Goal: Find specific page/section: Find specific page/section

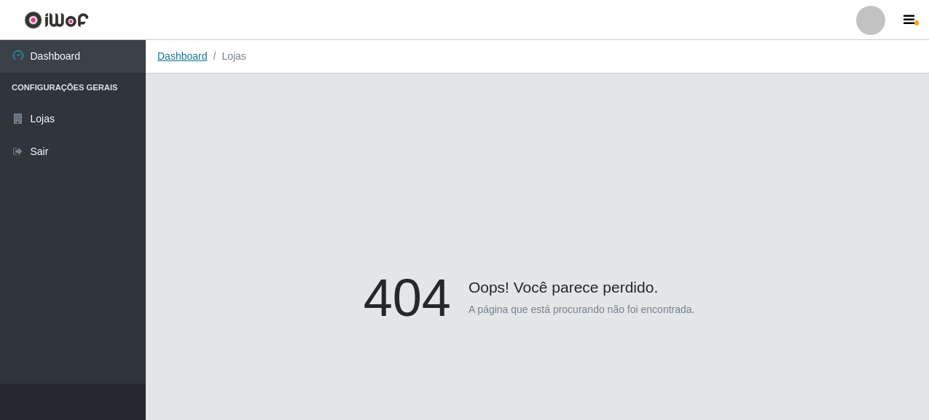
click at [189, 60] on link "Dashboard" at bounding box center [182, 56] width 50 height 12
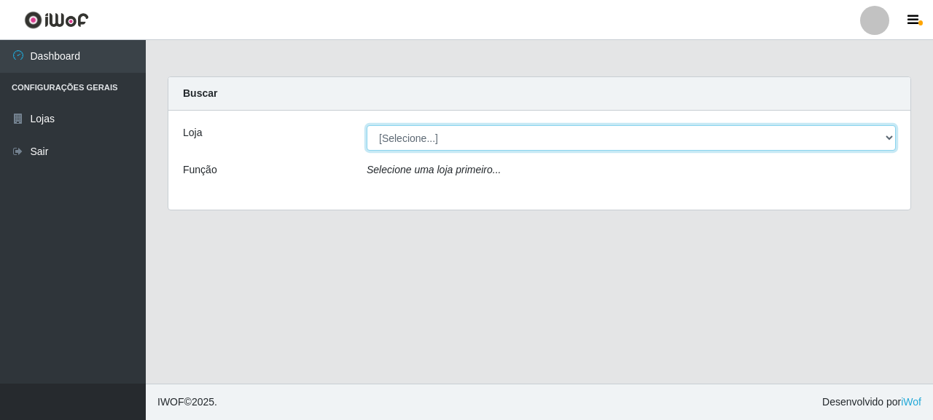
click at [415, 138] on select "[Selecione...] Supermercado Queiroz - [GEOGRAPHIC_DATA]" at bounding box center [630, 138] width 529 height 26
select select "496"
click at [366, 125] on select "[Selecione...] Supermercado Queiroz - [GEOGRAPHIC_DATA]" at bounding box center [630, 138] width 529 height 26
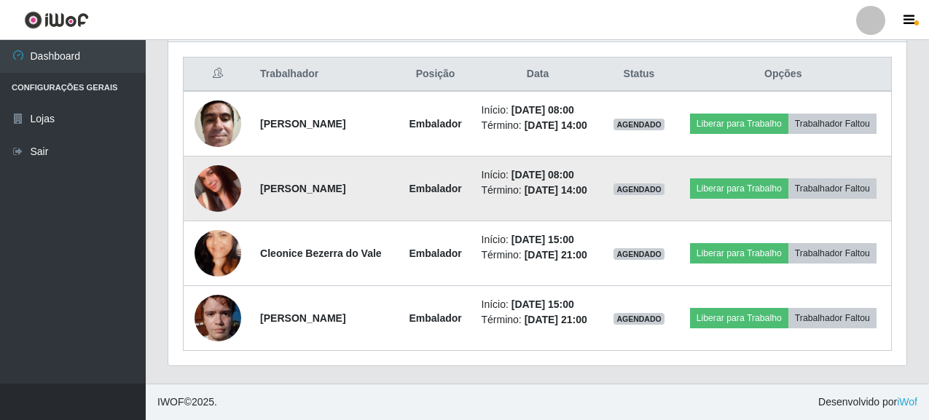
scroll to position [474, 0]
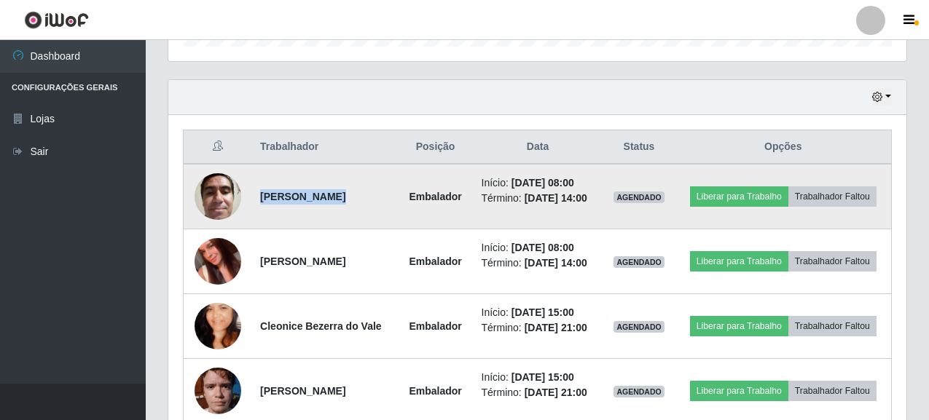
drag, startPoint x: 260, startPoint y: 200, endPoint x: 407, endPoint y: 201, distance: 147.2
click at [407, 201] on tr "[PERSON_NAME] Início: [DATE] 08:00 Término: [DATE] 14:00 AGENDADO Liberar para …" at bounding box center [538, 197] width 708 height 66
copy strong "[PERSON_NAME]"
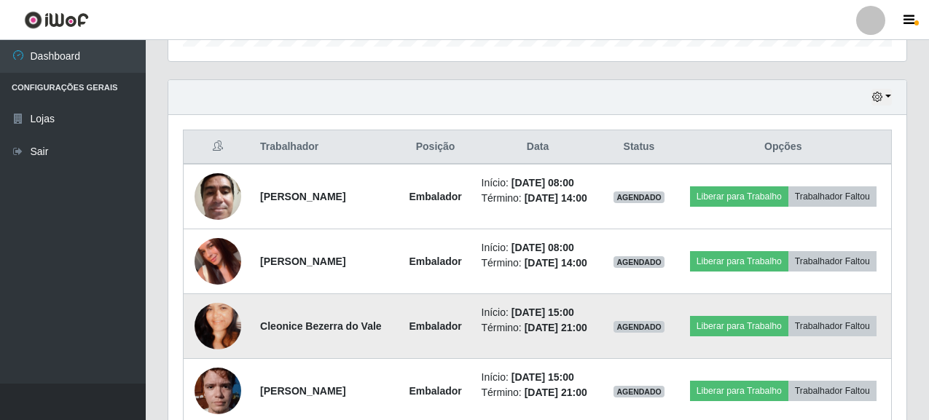
click at [313, 302] on td "Cleonice Bezerra do Vale" at bounding box center [324, 326] width 147 height 65
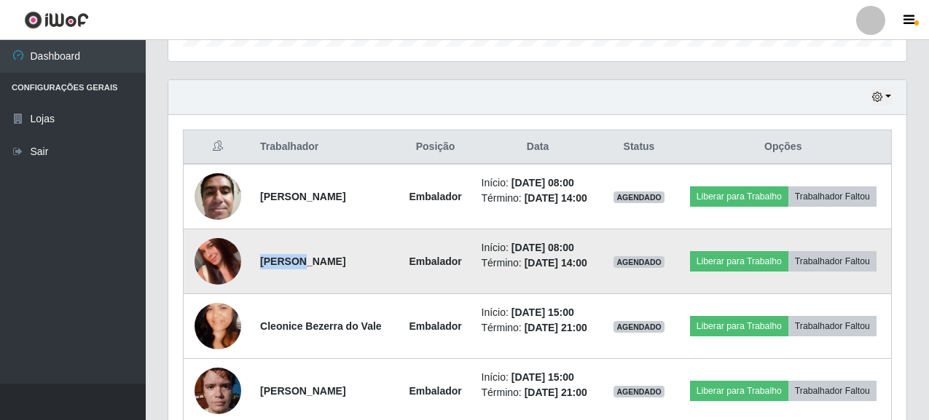
drag, startPoint x: 256, startPoint y: 262, endPoint x: 293, endPoint y: 265, distance: 37.3
click at [293, 265] on td "[PERSON_NAME]" at bounding box center [324, 262] width 147 height 65
click at [317, 291] on td "[PERSON_NAME]" at bounding box center [324, 262] width 147 height 65
drag, startPoint x: 259, startPoint y: 263, endPoint x: 378, endPoint y: 275, distance: 120.1
click at [378, 275] on td "[PERSON_NAME]" at bounding box center [324, 262] width 147 height 65
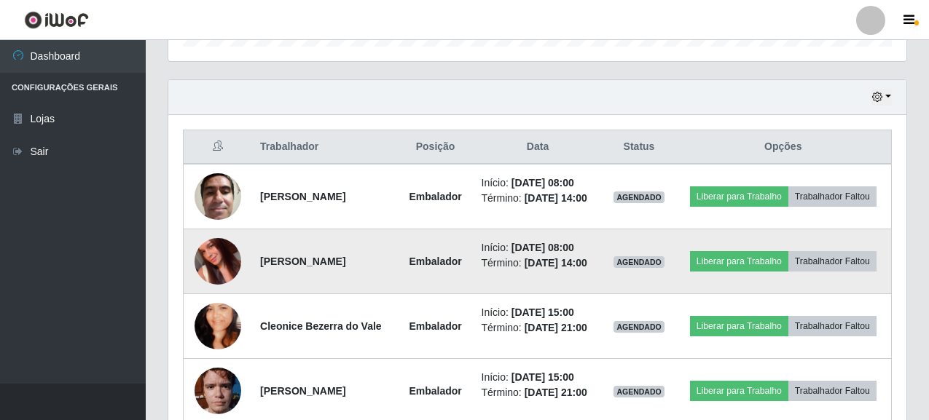
copy strong "[PERSON_NAME]"
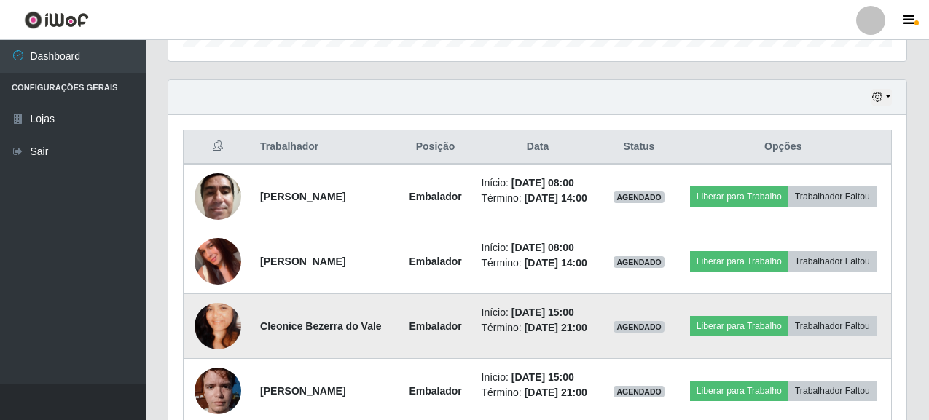
copy strong "[PERSON_NAME]"
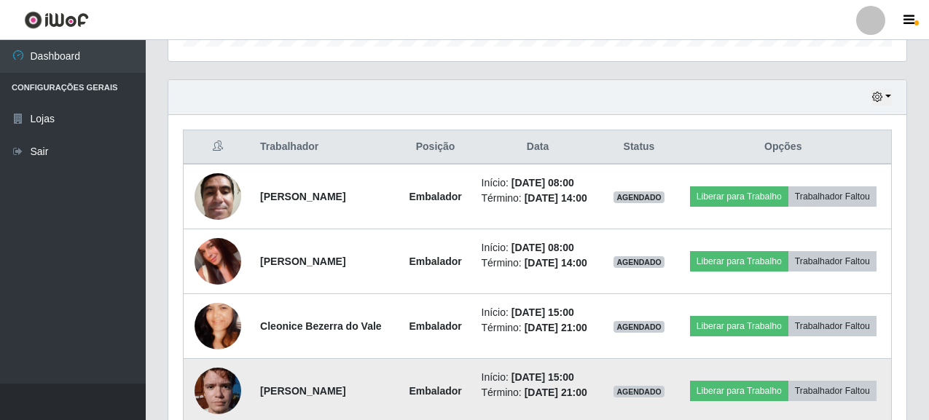
click at [318, 359] on td "[PERSON_NAME]" at bounding box center [324, 391] width 147 height 65
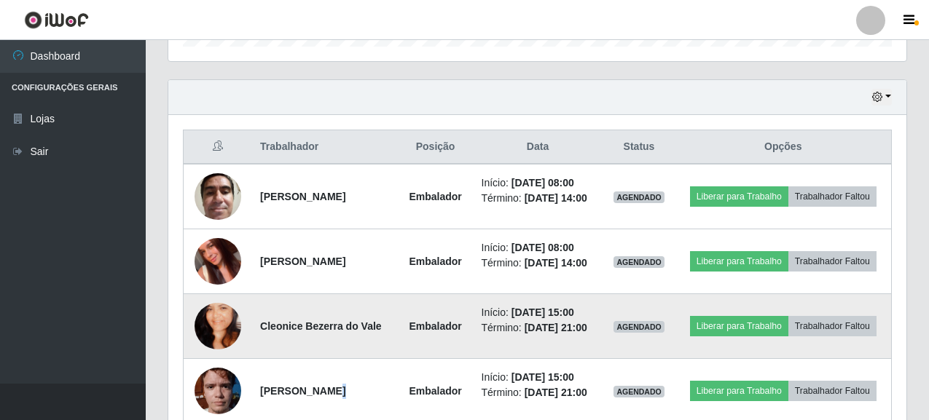
scroll to position [547, 0]
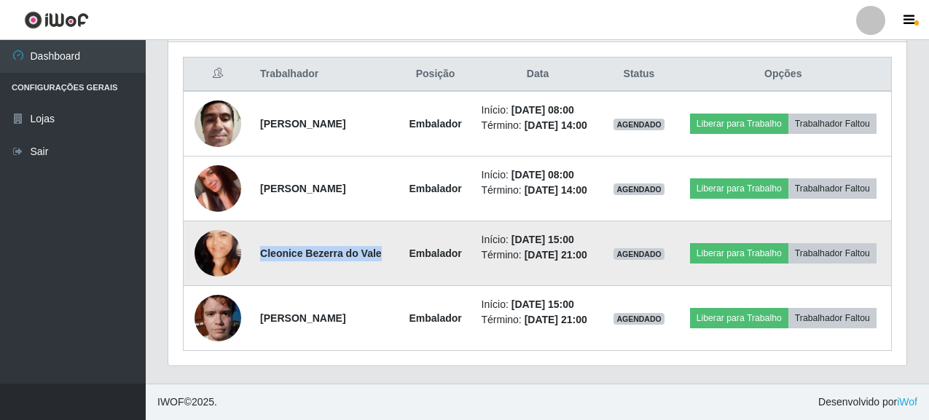
drag, startPoint x: 259, startPoint y: 252, endPoint x: 380, endPoint y: 251, distance: 121.0
click at [380, 251] on td "Cleonice Bezerra do Vale" at bounding box center [324, 253] width 147 height 65
copy strong "Cleonice Bezerra do Vale"
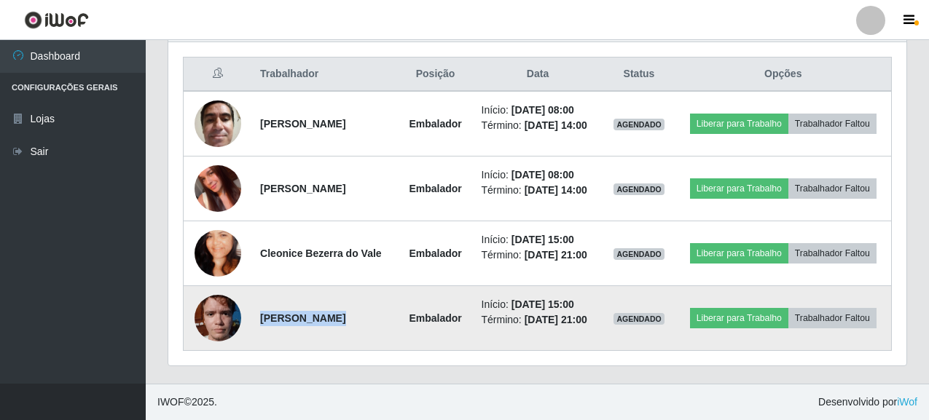
drag, startPoint x: 256, startPoint y: 318, endPoint x: 406, endPoint y: 329, distance: 149.8
click at [406, 329] on tr "[PERSON_NAME] Embalador Início: [DATE] 15:00 Término: [DATE] 21:00 AGENDADO Lib…" at bounding box center [538, 318] width 708 height 65
copy strong "[PERSON_NAME]"
click at [383, 346] on td "[PERSON_NAME]" at bounding box center [324, 318] width 147 height 65
